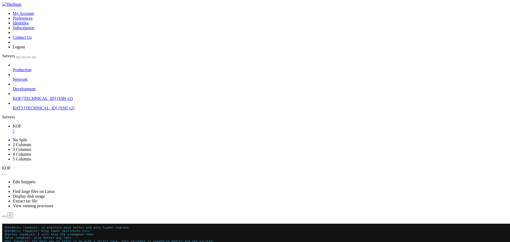
drag, startPoint x: 284, startPoint y: 81, endPoint x: 293, endPoint y: 91, distance: 13.7
click at [293, 228] on div "Reconnect" at bounding box center [255, 231] width 506 height 6
click at [23, 228] on button "Reconnect" at bounding box center [12, 231] width 21 height 6
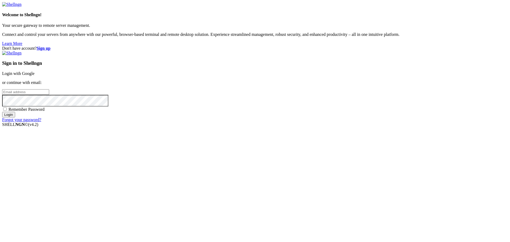
type input "[EMAIL_ADDRESS][DOMAIN_NAME]"
click at [15, 117] on input "Login" at bounding box center [8, 115] width 13 height 6
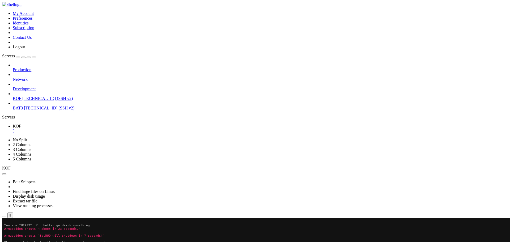
scroll to position [55, 0]
